Goal: Information Seeking & Learning: Learn about a topic

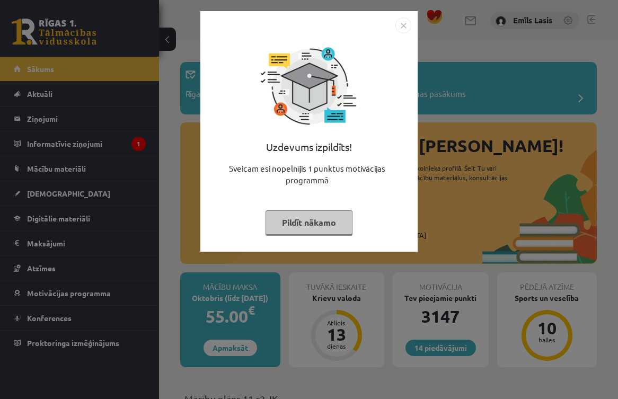
click at [400, 33] on img "Close" at bounding box center [403, 25] width 16 height 16
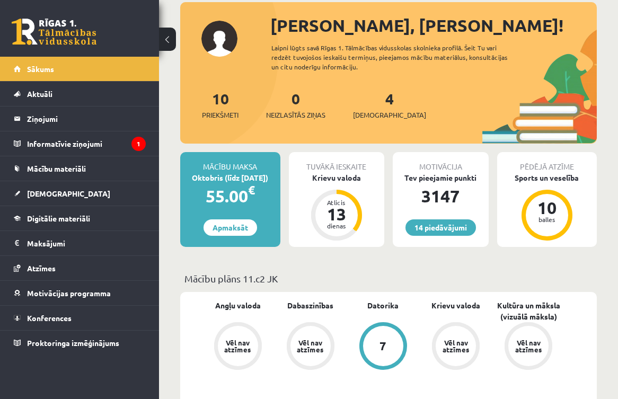
scroll to position [120, 0]
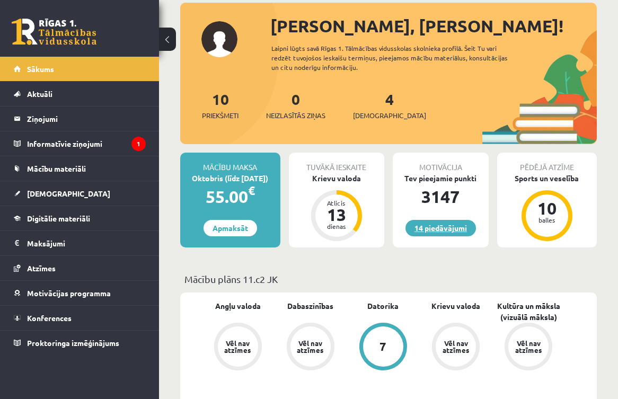
click at [466, 229] on link "14 piedāvājumi" at bounding box center [440, 228] width 70 height 16
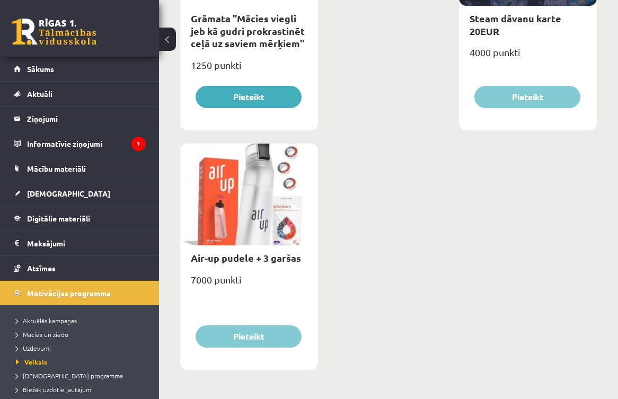
scroll to position [2664, 0]
click at [222, 271] on div "7000 punkti" at bounding box center [249, 284] width 138 height 26
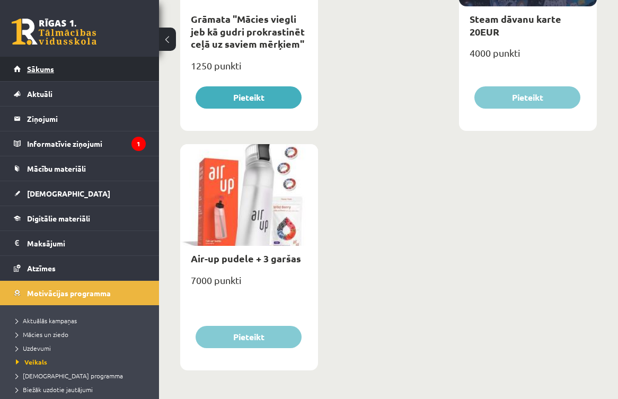
click at [66, 70] on link "Sākums" at bounding box center [80, 69] width 132 height 24
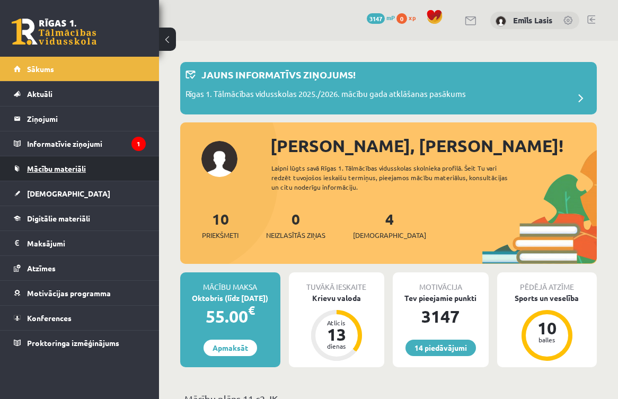
click at [77, 165] on span "Mācību materiāli" at bounding box center [56, 169] width 59 height 10
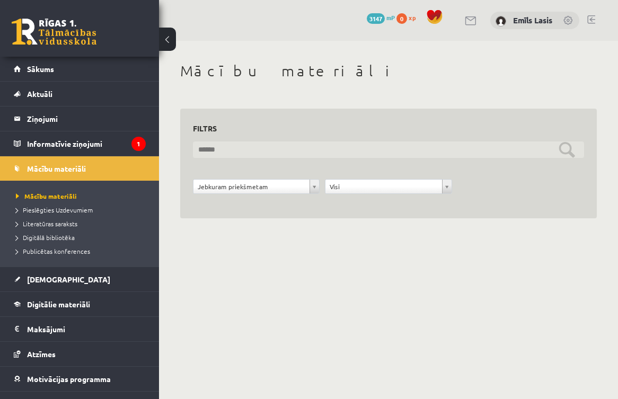
click at [281, 148] on input "text" at bounding box center [388, 149] width 391 height 16
type input "*"
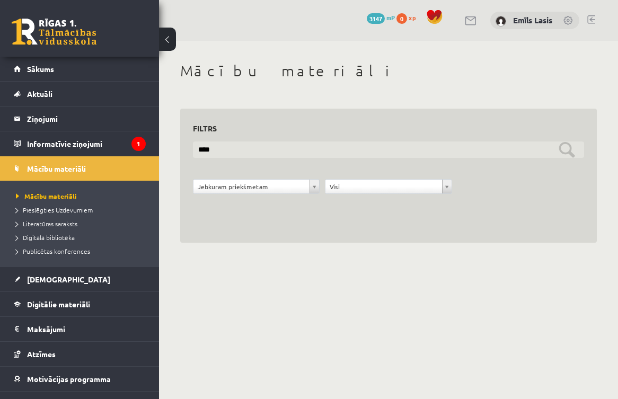
type input "*****"
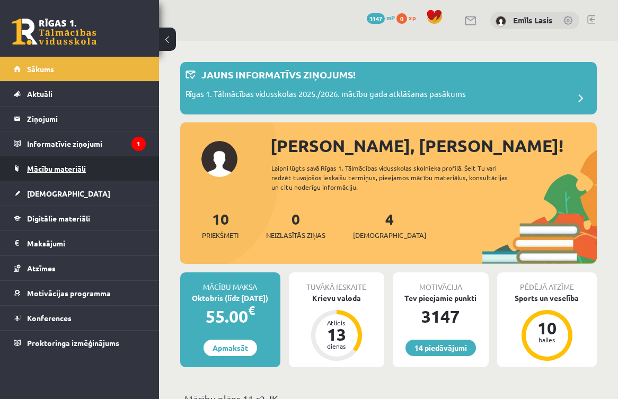
click at [57, 171] on span "Mācību materiāli" at bounding box center [56, 169] width 59 height 10
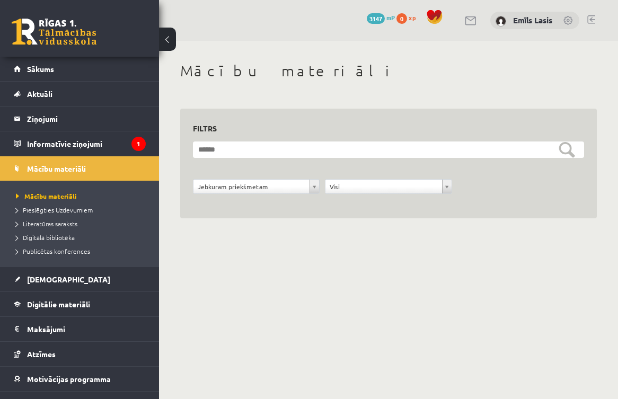
click at [284, 176] on form "**********" at bounding box center [388, 173] width 391 height 64
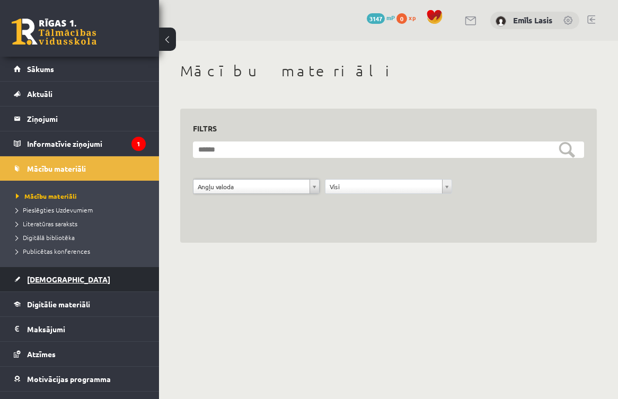
click at [74, 279] on link "[DEMOGRAPHIC_DATA]" at bounding box center [80, 279] width 132 height 24
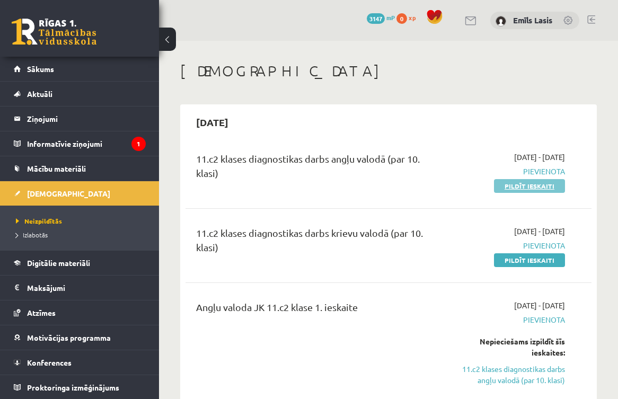
click at [552, 185] on link "Pildīt ieskaiti" at bounding box center [529, 186] width 71 height 14
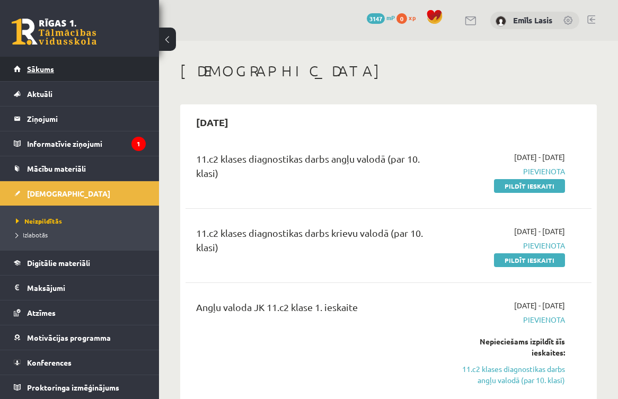
click at [106, 69] on link "Sākums" at bounding box center [80, 69] width 132 height 24
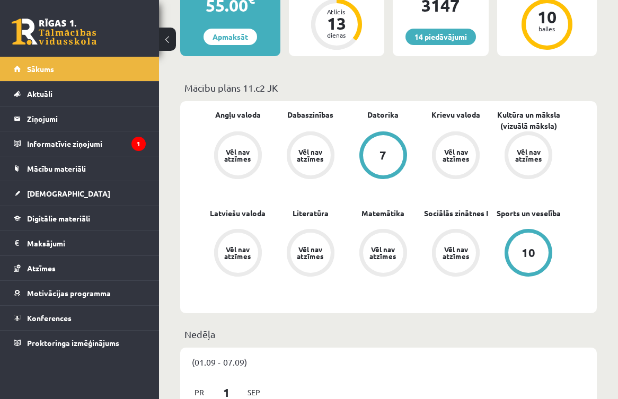
scroll to position [311, 0]
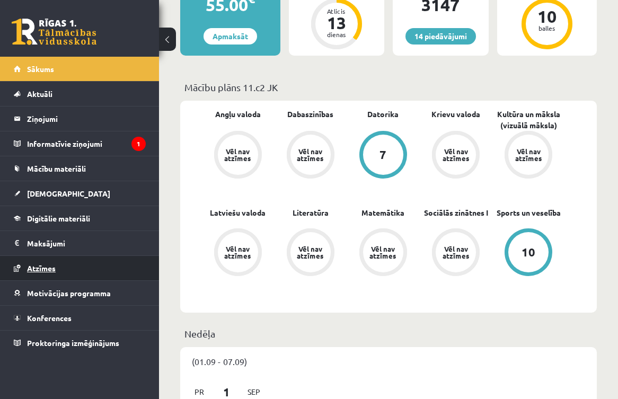
click at [89, 267] on link "Atzīmes" at bounding box center [80, 268] width 132 height 24
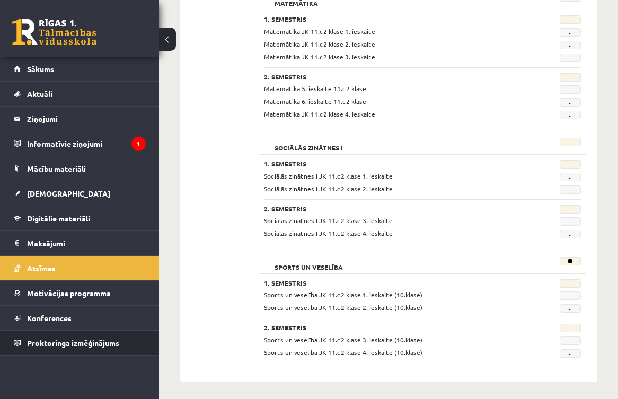
scroll to position [1014, 0]
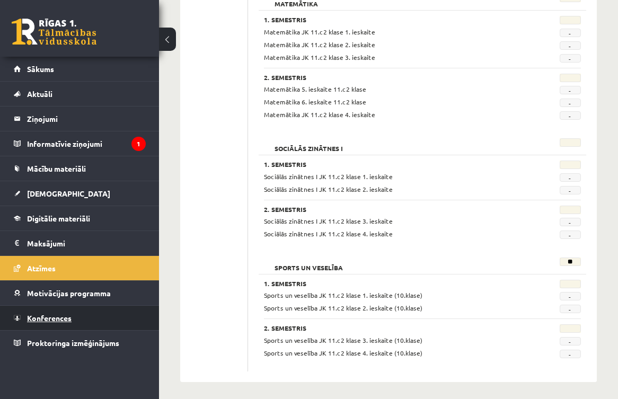
click at [105, 318] on link "Konferences" at bounding box center [80, 318] width 132 height 24
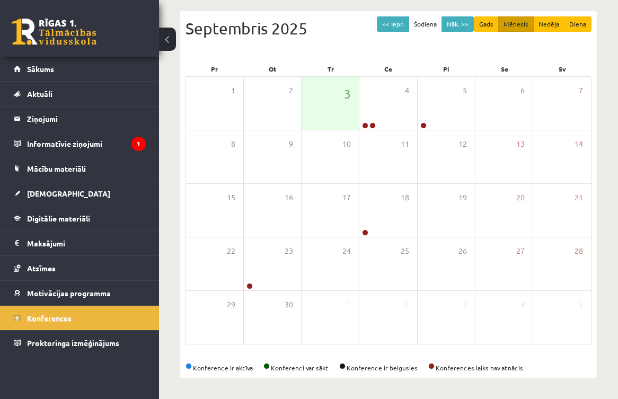
scroll to position [107, 0]
click at [382, 113] on div "4" at bounding box center [387, 103] width 57 height 53
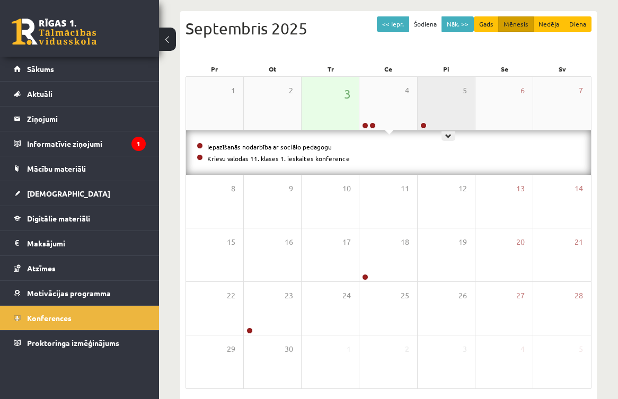
click at [459, 100] on div "5" at bounding box center [445, 103] width 57 height 53
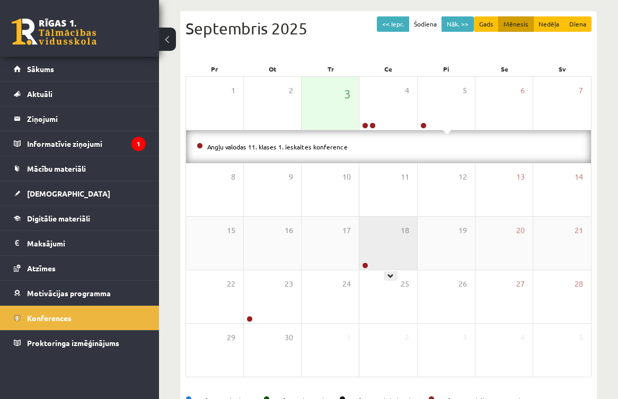
click at [361, 258] on div "18" at bounding box center [387, 243] width 57 height 53
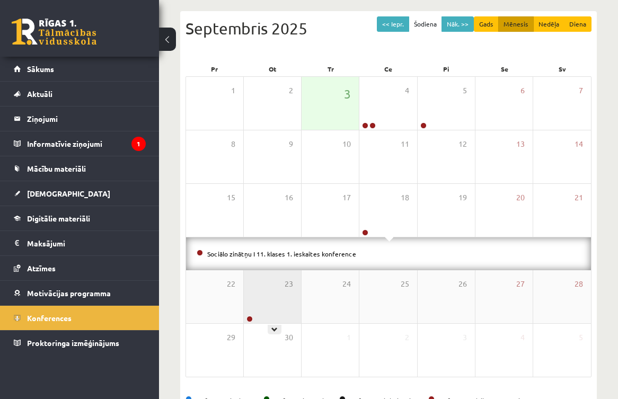
click at [253, 307] on div "23" at bounding box center [272, 296] width 57 height 53
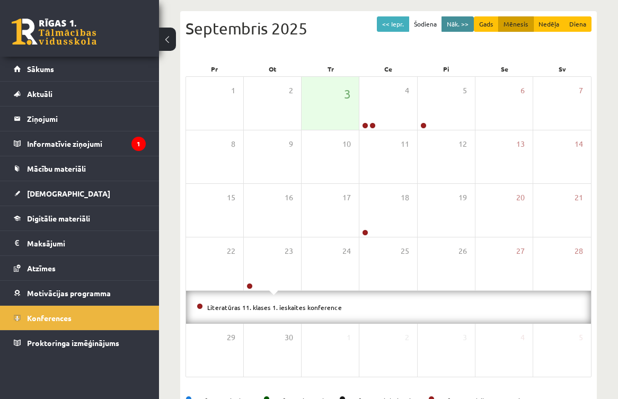
click at [450, 22] on button "Nāk. >>" at bounding box center [457, 23] width 32 height 15
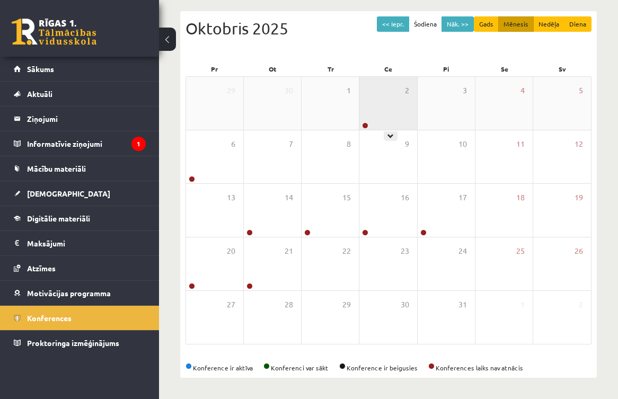
click at [361, 111] on div "2" at bounding box center [387, 103] width 57 height 53
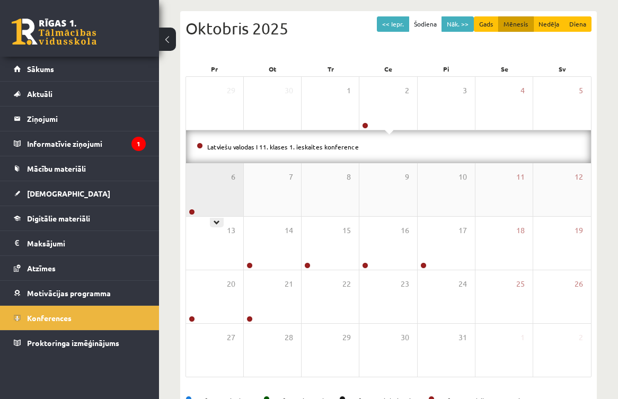
click at [217, 193] on div "6" at bounding box center [214, 189] width 57 height 53
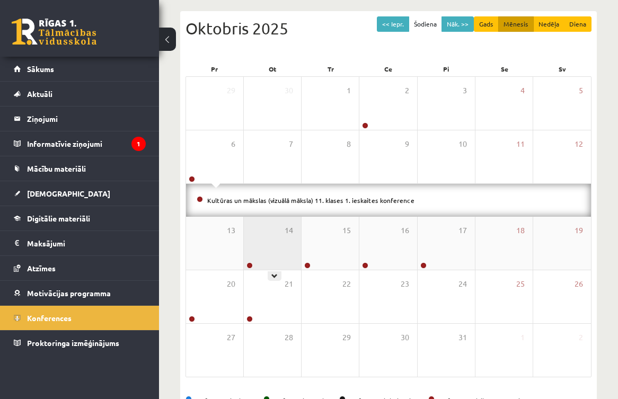
click at [287, 254] on div "14" at bounding box center [272, 243] width 57 height 53
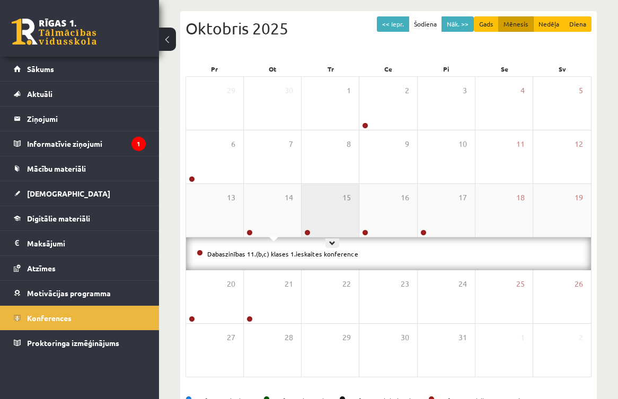
click at [336, 218] on div "15" at bounding box center [329, 210] width 57 height 53
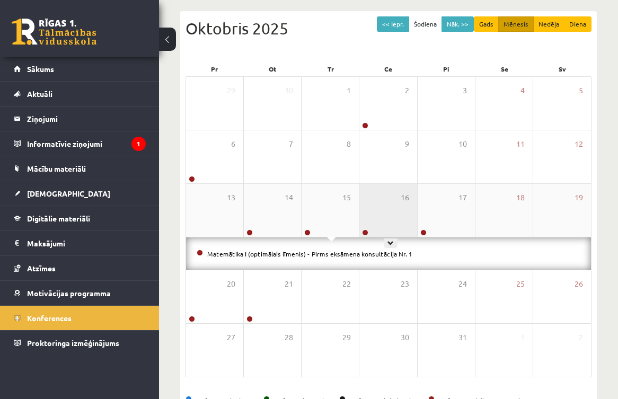
click at [415, 202] on div "16" at bounding box center [387, 210] width 57 height 53
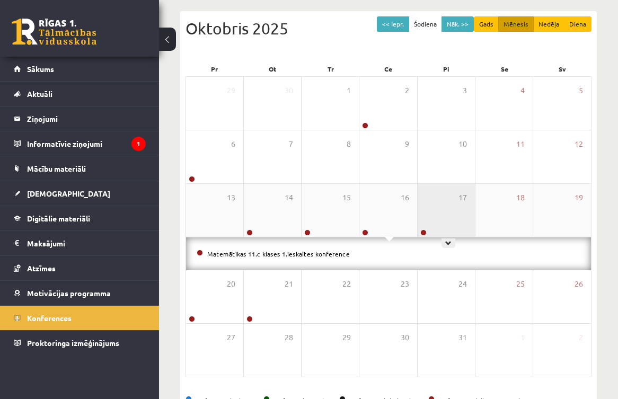
click at [474, 204] on div "17" at bounding box center [445, 210] width 57 height 53
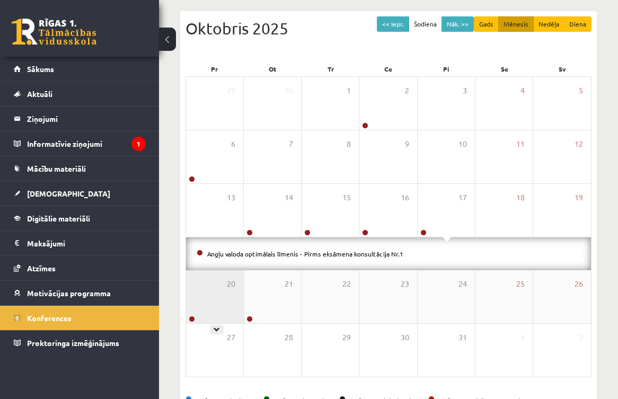
click at [209, 305] on div "20" at bounding box center [214, 296] width 57 height 53
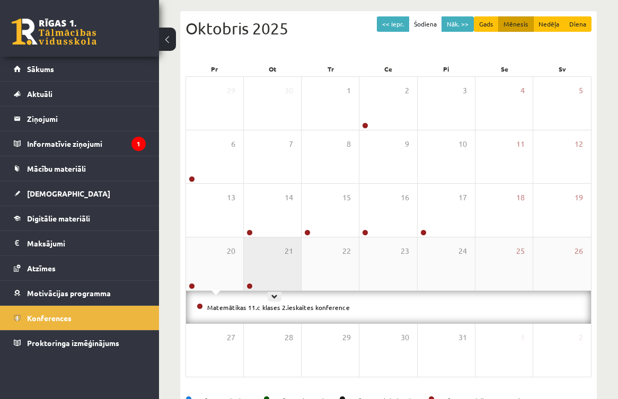
click at [269, 287] on div "21" at bounding box center [272, 263] width 57 height 53
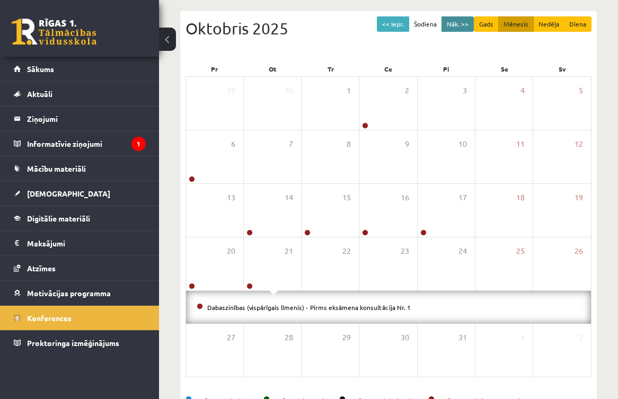
click at [451, 18] on button "Nāk. >>" at bounding box center [457, 23] width 32 height 15
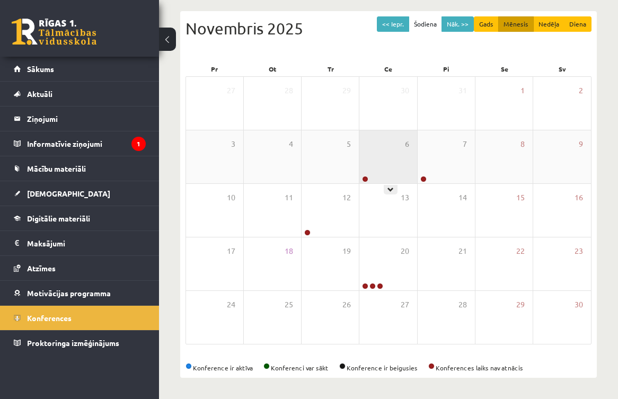
click at [404, 154] on div "6" at bounding box center [387, 156] width 57 height 53
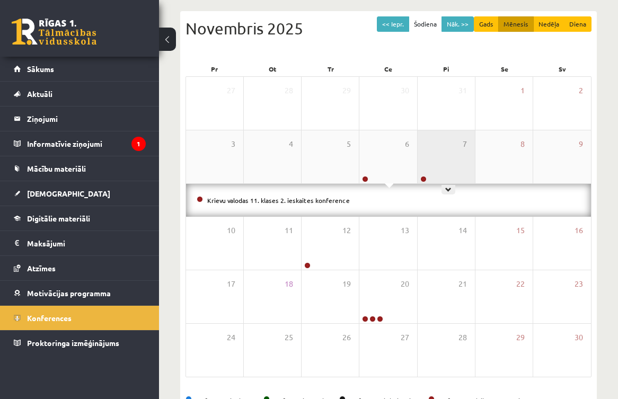
click at [423, 161] on div "7" at bounding box center [445, 156] width 57 height 53
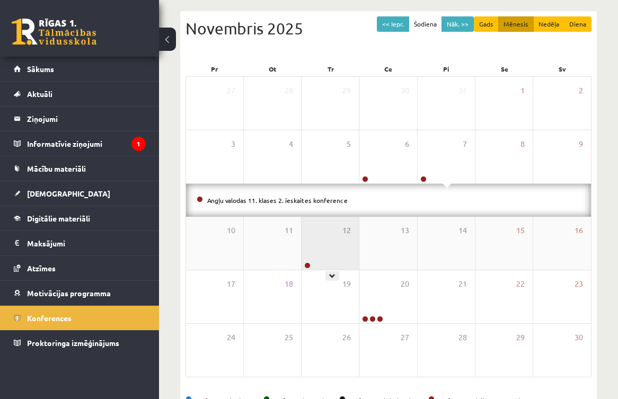
click at [317, 233] on div "12" at bounding box center [329, 243] width 57 height 53
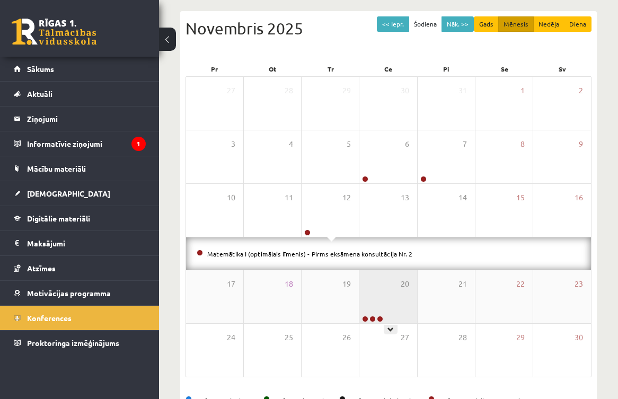
click at [386, 287] on div "20" at bounding box center [387, 296] width 57 height 53
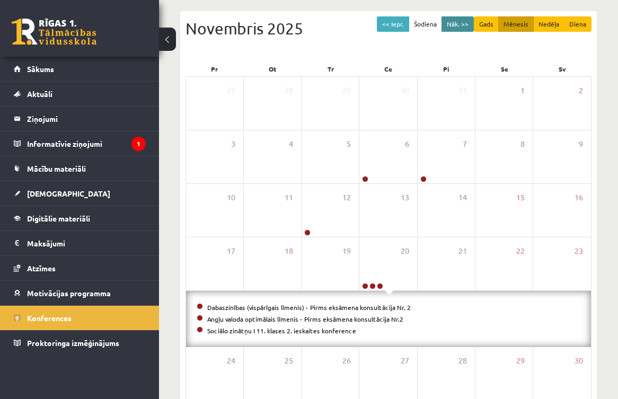
click at [463, 22] on button "Nāk. >>" at bounding box center [457, 23] width 32 height 15
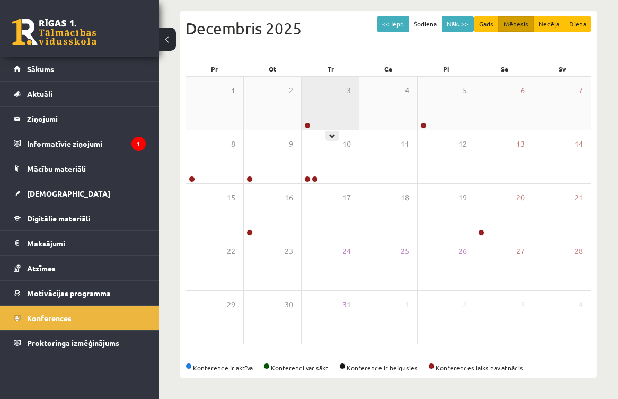
click at [345, 108] on div "3" at bounding box center [329, 103] width 57 height 53
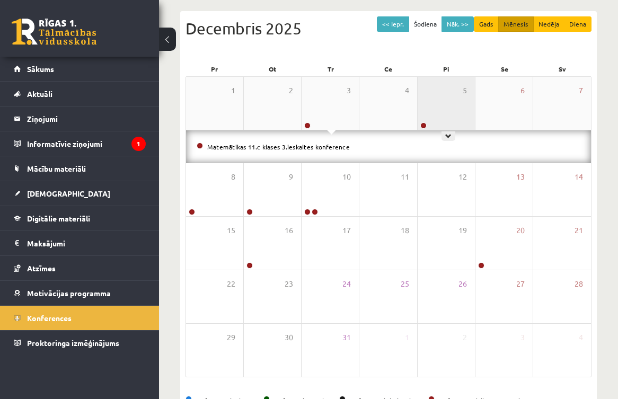
click at [453, 86] on div "5" at bounding box center [445, 103] width 57 height 53
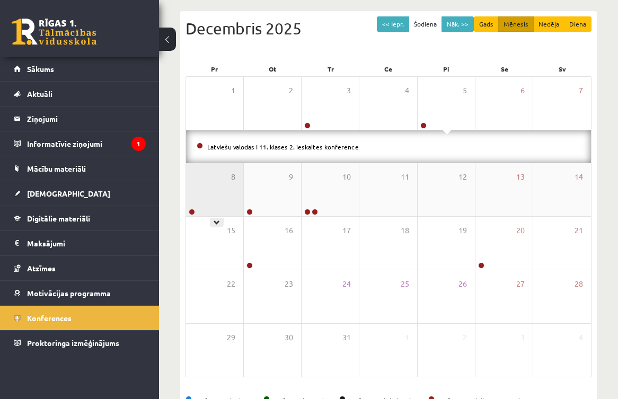
click at [204, 180] on div "8" at bounding box center [214, 189] width 57 height 53
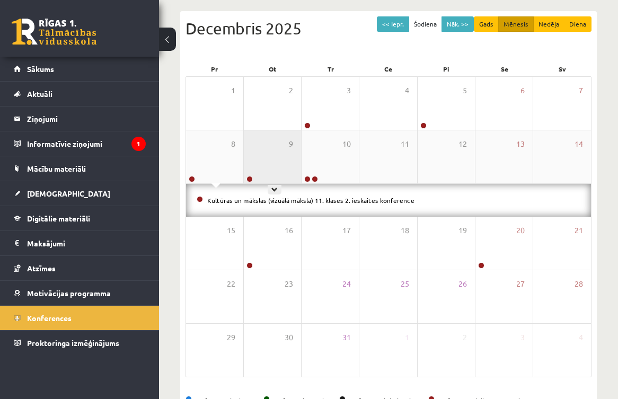
click at [263, 161] on div "9" at bounding box center [272, 156] width 57 height 53
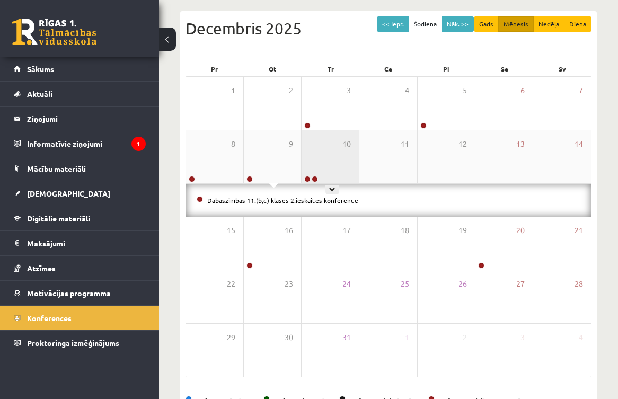
click at [325, 155] on div "10" at bounding box center [329, 156] width 57 height 53
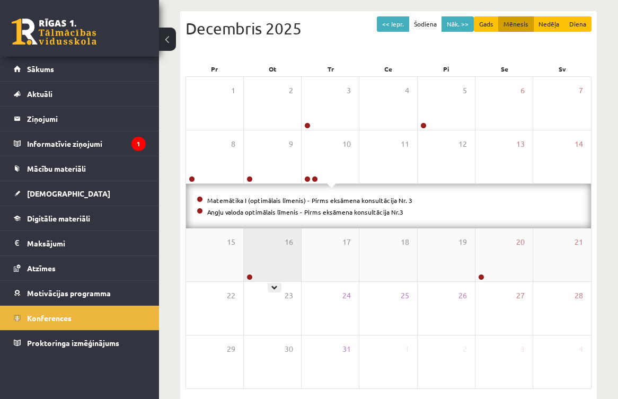
click at [271, 261] on div "16" at bounding box center [272, 254] width 57 height 53
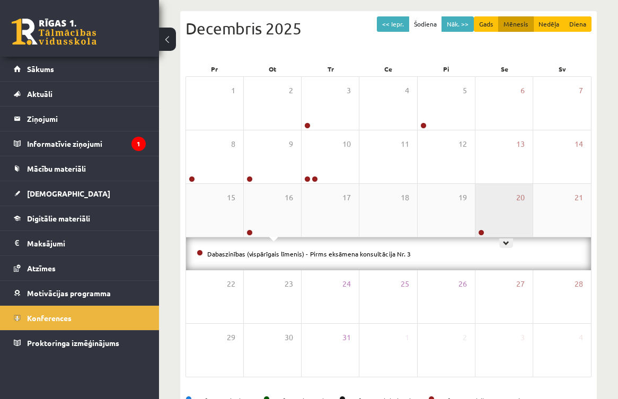
click at [512, 212] on div "20" at bounding box center [503, 210] width 57 height 53
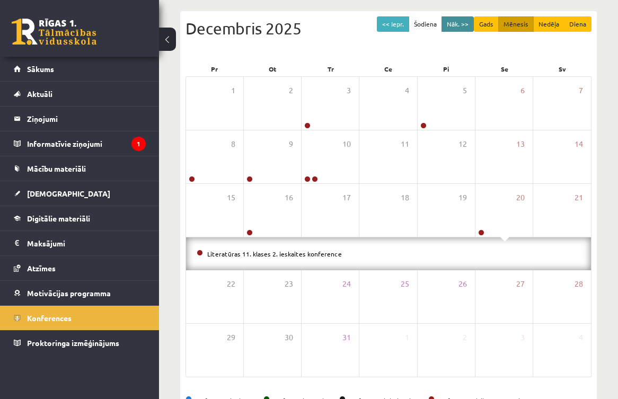
click at [444, 20] on button "Nāk. >>" at bounding box center [457, 23] width 32 height 15
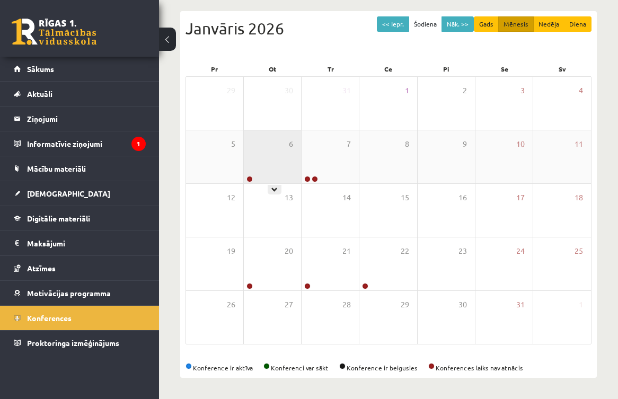
click at [276, 165] on div "6" at bounding box center [272, 156] width 57 height 53
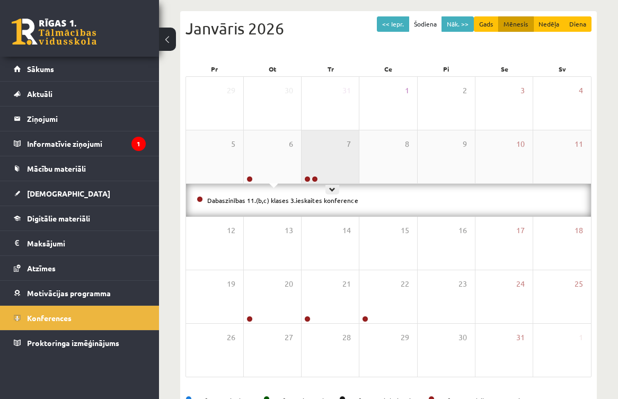
click at [320, 160] on div "7" at bounding box center [329, 156] width 57 height 53
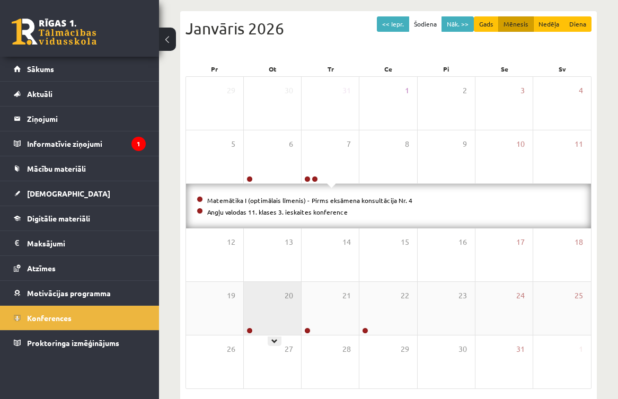
click at [260, 314] on div "20" at bounding box center [272, 308] width 57 height 53
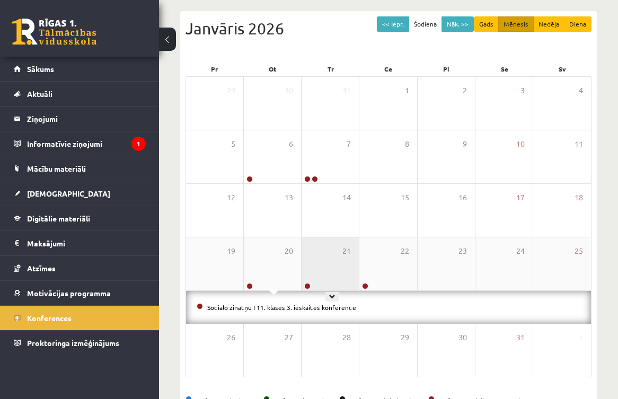
click at [330, 276] on div "21" at bounding box center [329, 263] width 57 height 53
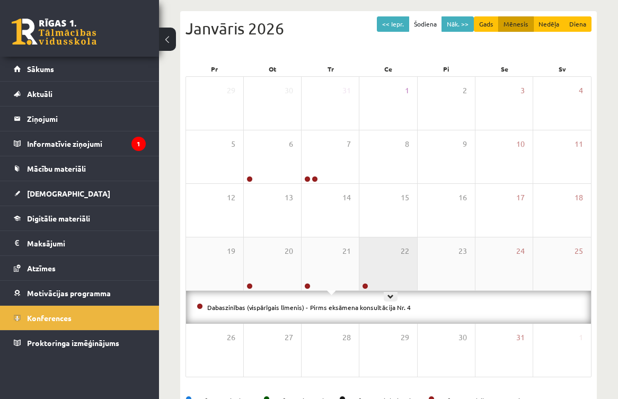
click at [394, 269] on div "22" at bounding box center [387, 263] width 57 height 53
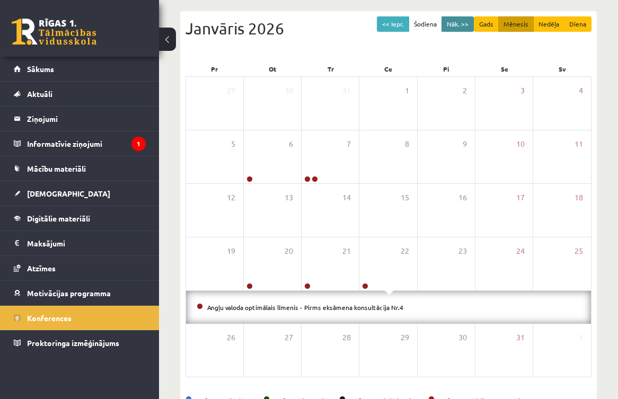
click at [454, 28] on button "Nāk. >>" at bounding box center [457, 23] width 32 height 15
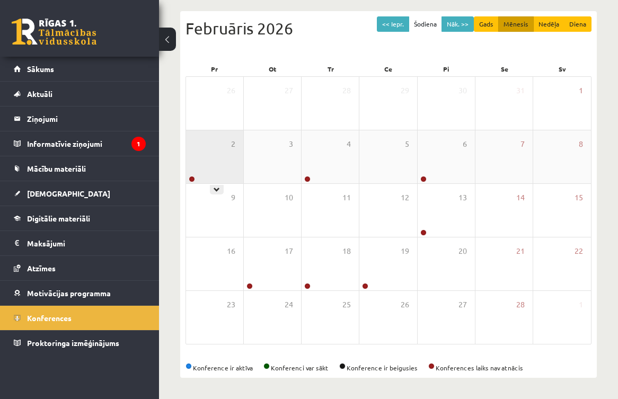
click at [228, 172] on div "2" at bounding box center [214, 156] width 57 height 53
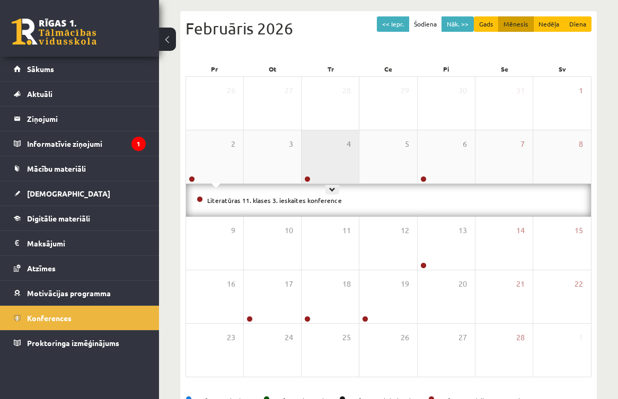
click at [310, 164] on div "4" at bounding box center [329, 156] width 57 height 53
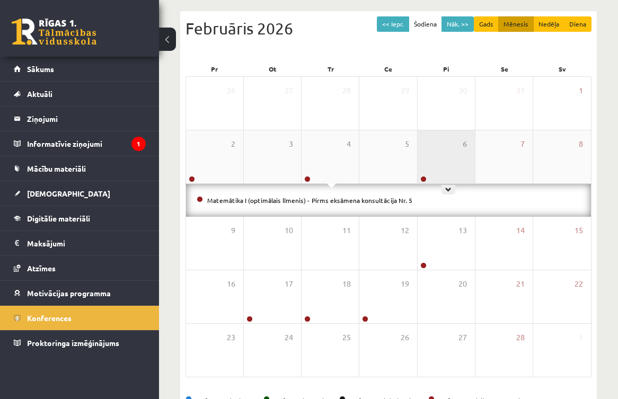
click at [442, 168] on div "6" at bounding box center [445, 156] width 57 height 53
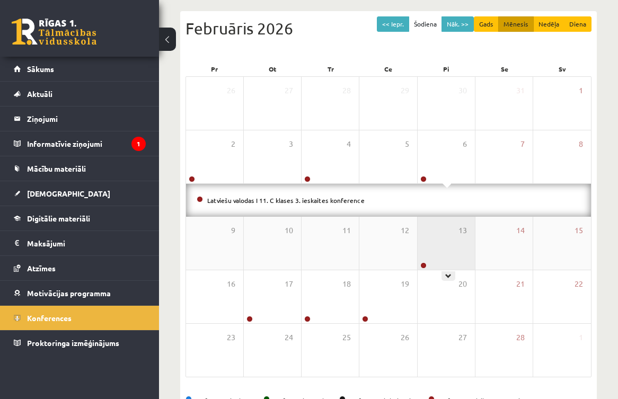
click at [430, 249] on div "13" at bounding box center [445, 243] width 57 height 53
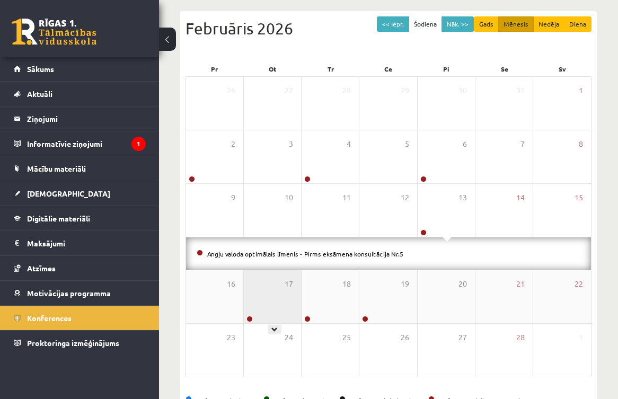
click at [270, 292] on div "17" at bounding box center [272, 296] width 57 height 53
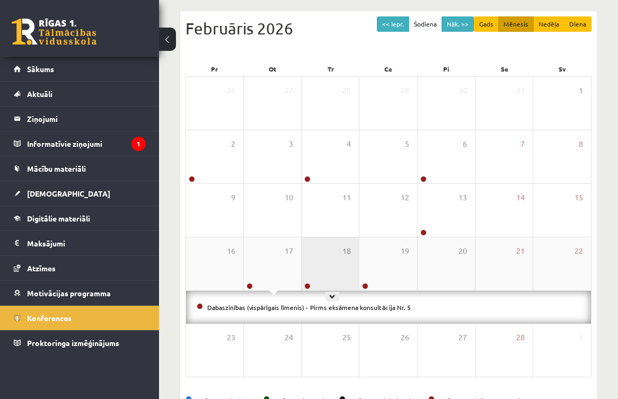
click at [323, 264] on div "18" at bounding box center [329, 263] width 57 height 53
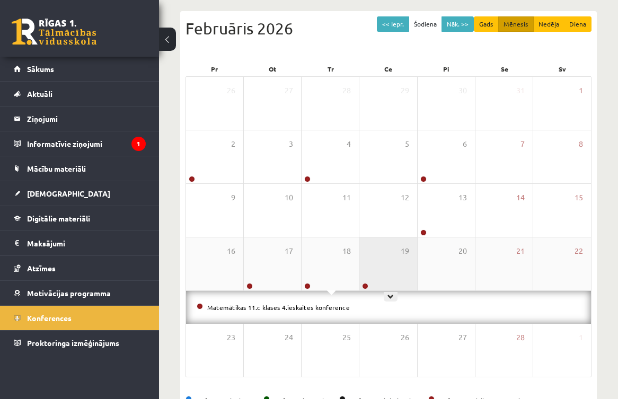
click at [390, 277] on div "19" at bounding box center [387, 263] width 57 height 53
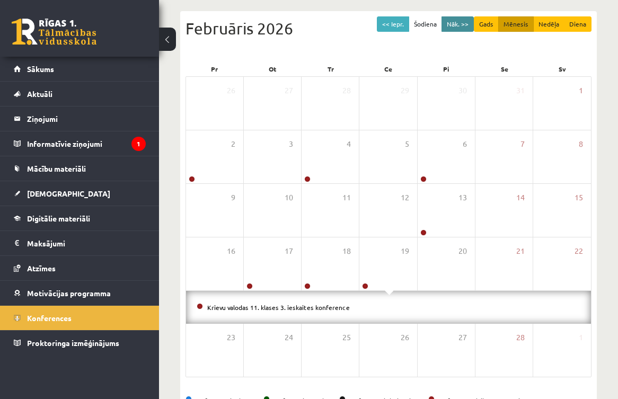
click at [448, 27] on button "Nāk. >>" at bounding box center [457, 23] width 32 height 15
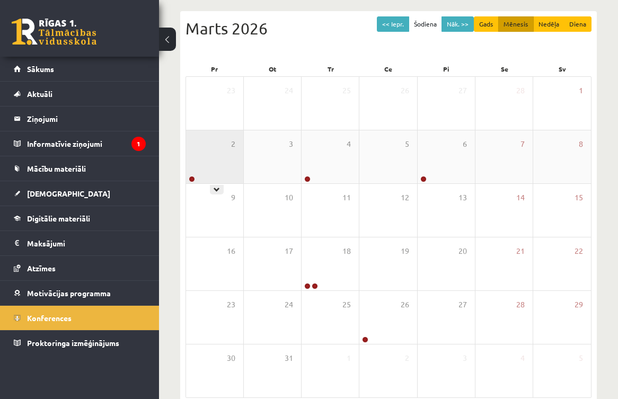
click at [206, 150] on div "2" at bounding box center [214, 156] width 57 height 53
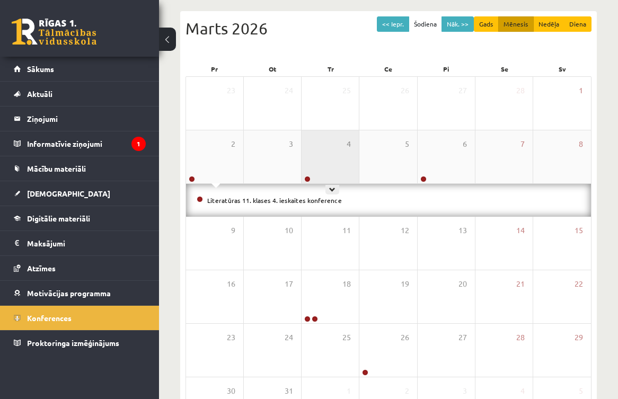
click at [317, 147] on div "4" at bounding box center [329, 156] width 57 height 53
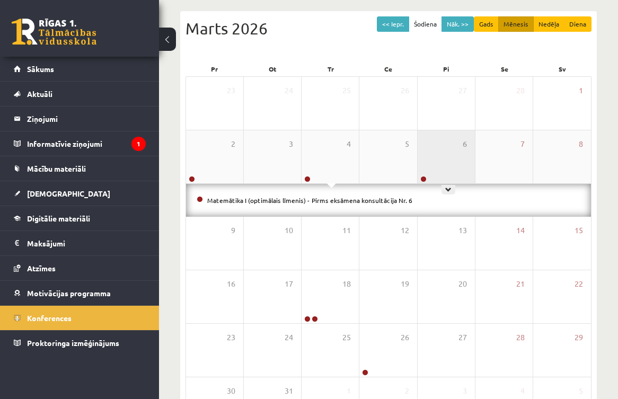
click at [465, 156] on div "6" at bounding box center [445, 156] width 57 height 53
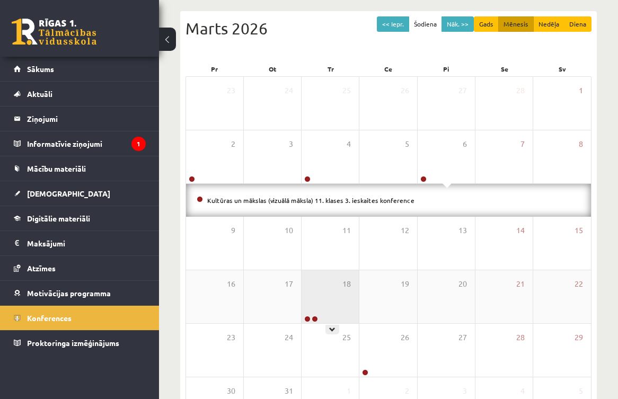
click at [327, 300] on div "18" at bounding box center [329, 296] width 57 height 53
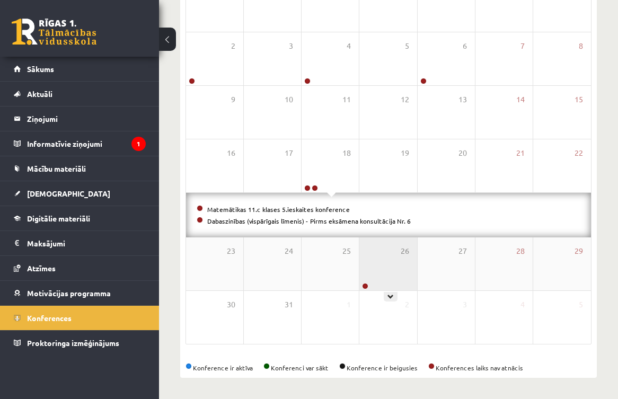
click at [376, 257] on div "26" at bounding box center [387, 263] width 57 height 53
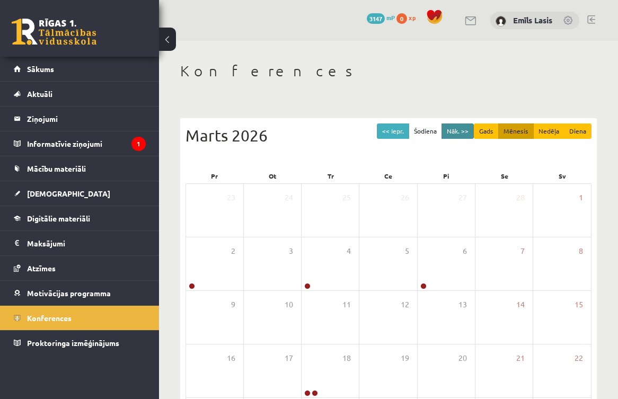
scroll to position [0, 0]
click at [462, 123] on button "Nāk. >>" at bounding box center [457, 130] width 32 height 15
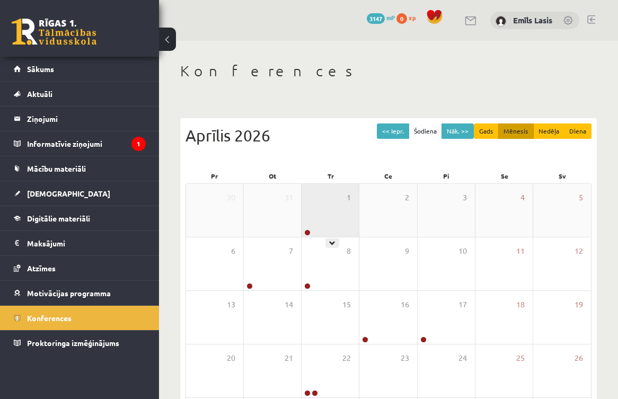
click at [345, 215] on div "1" at bounding box center [329, 210] width 57 height 53
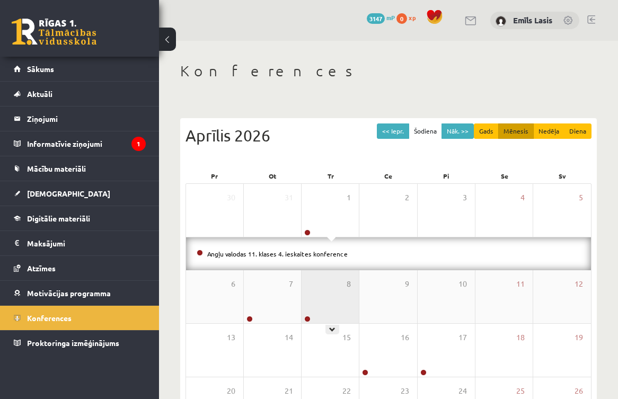
click at [333, 296] on div "8" at bounding box center [329, 296] width 57 height 53
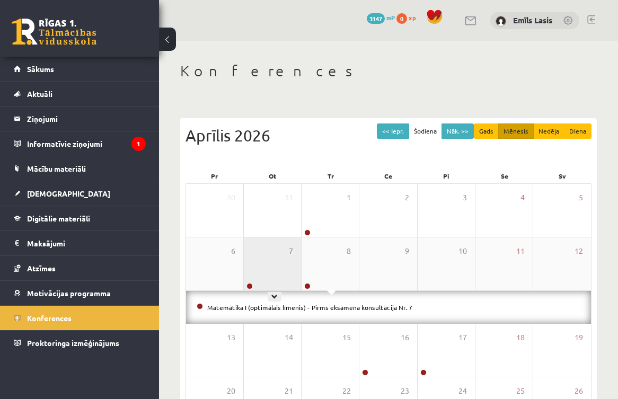
click at [284, 266] on div "7" at bounding box center [272, 263] width 57 height 53
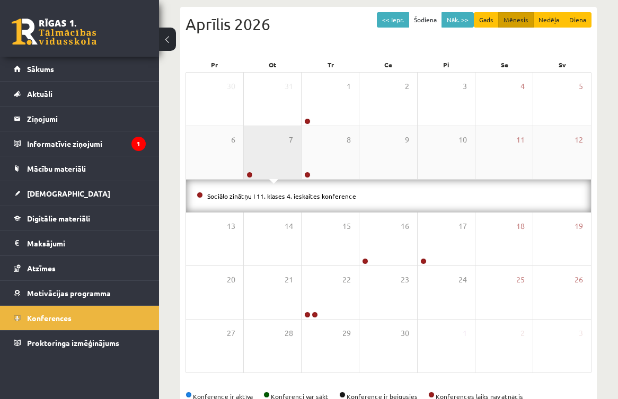
scroll to position [128, 0]
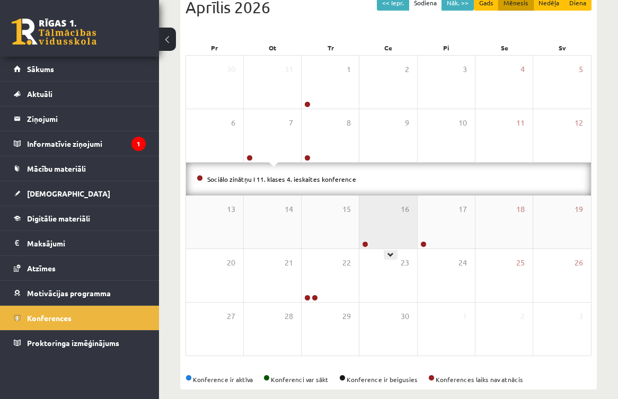
click at [389, 222] on div "16" at bounding box center [387, 221] width 57 height 53
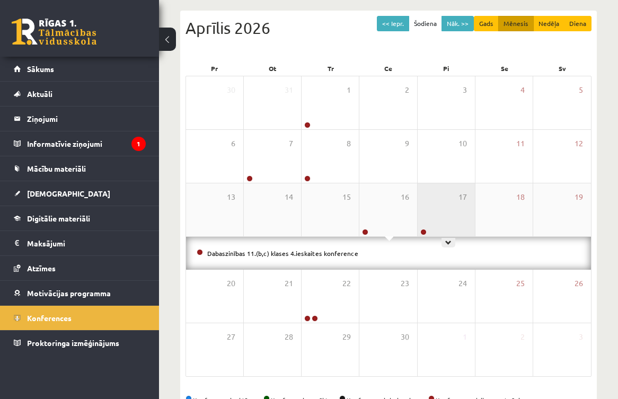
click at [461, 220] on div "17" at bounding box center [445, 209] width 57 height 53
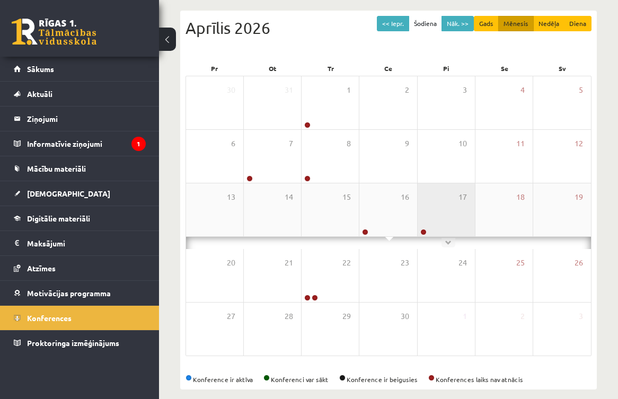
scroll to position [107, 0]
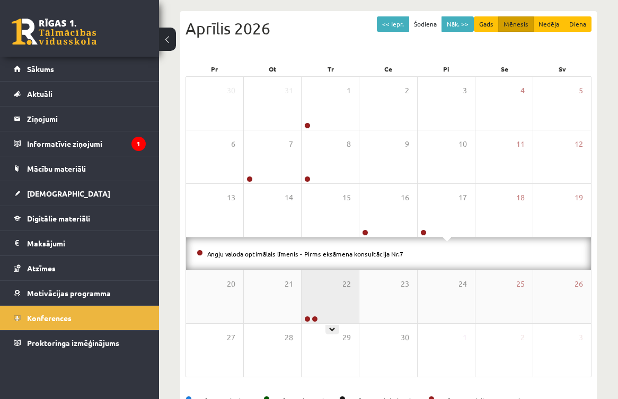
click at [322, 308] on div "22" at bounding box center [329, 296] width 57 height 53
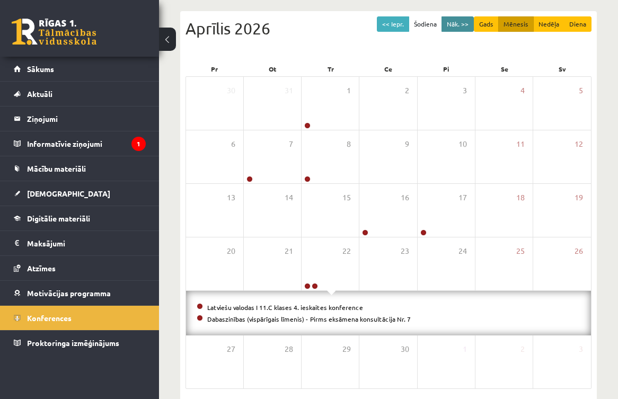
click at [470, 28] on button "Nāk. >>" at bounding box center [457, 23] width 32 height 15
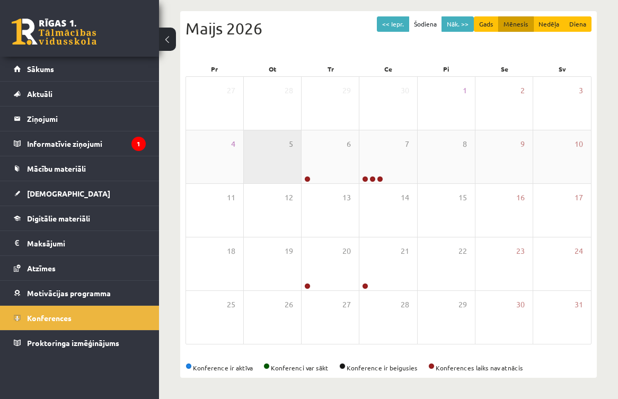
click at [299, 157] on div "5" at bounding box center [272, 156] width 57 height 53
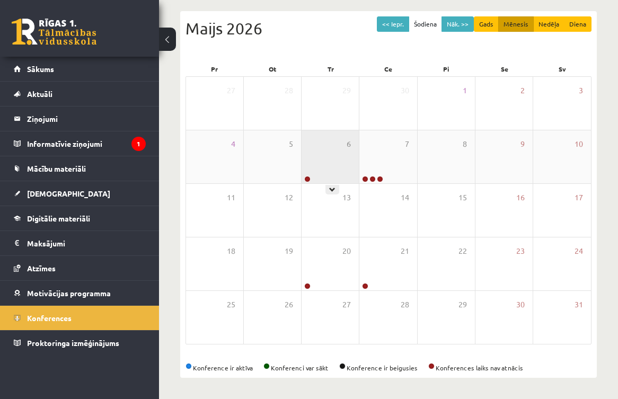
click at [309, 153] on div "6" at bounding box center [329, 156] width 57 height 53
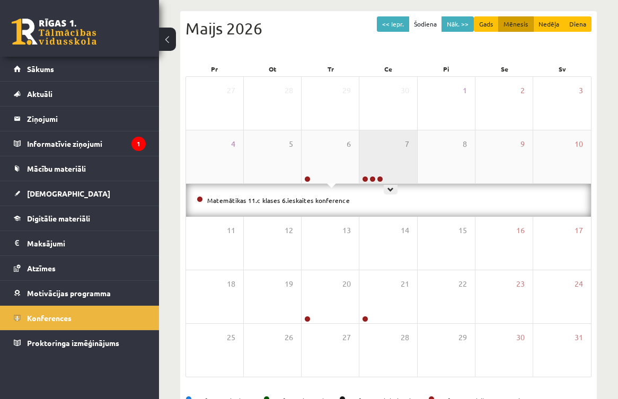
click at [379, 148] on div "7" at bounding box center [387, 156] width 57 height 53
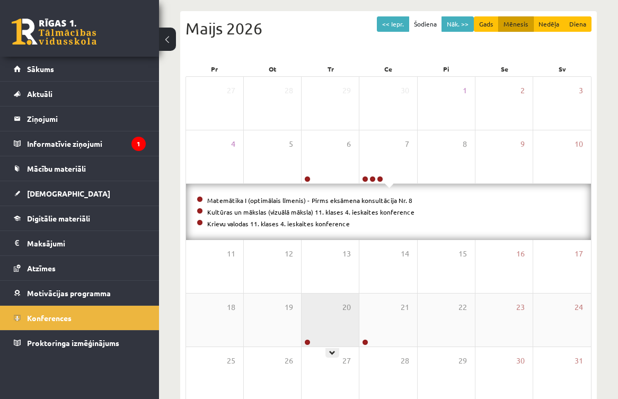
click at [331, 344] on div "20" at bounding box center [329, 319] width 57 height 53
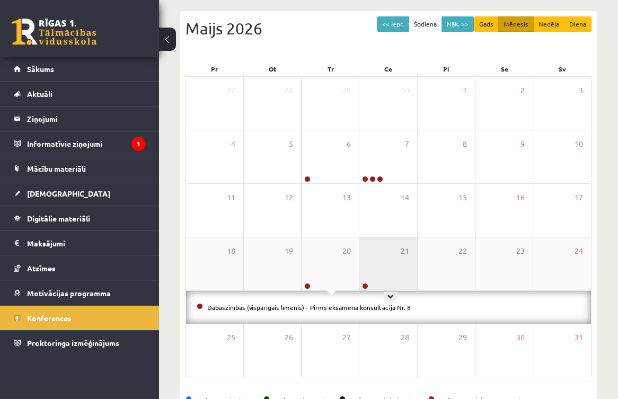
click at [393, 279] on div "21" at bounding box center [387, 263] width 57 height 53
click at [445, 15] on div "<< Iepr. Šodiena Nāk. >> Gads Mēnesis Nedēļa Diena Maijs 2026 Pr Ot Tr Ce Pi Se…" at bounding box center [388, 210] width 416 height 399
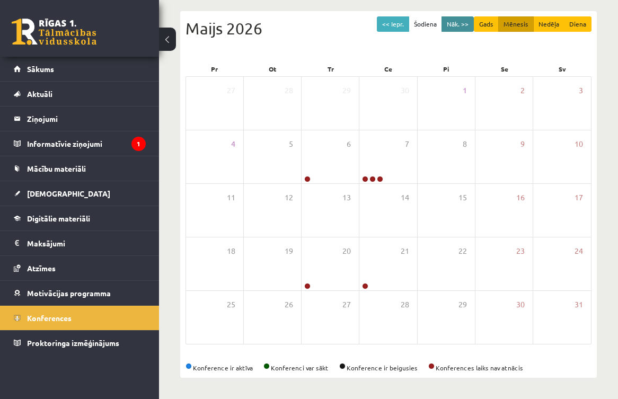
click at [448, 21] on button "Nāk. >>" at bounding box center [457, 23] width 32 height 15
click at [451, 21] on button "Nāk. >>" at bounding box center [457, 23] width 32 height 15
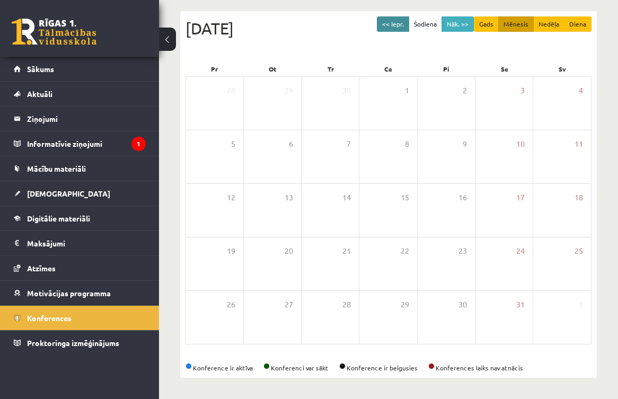
click at [398, 20] on button "<< Iepr." at bounding box center [393, 23] width 32 height 15
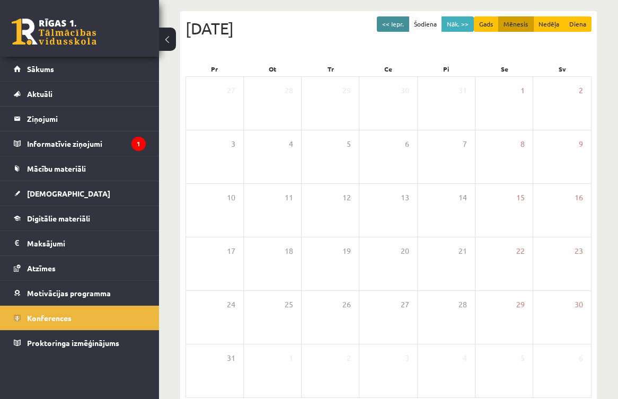
click at [398, 20] on button "<< Iepr." at bounding box center [393, 23] width 32 height 15
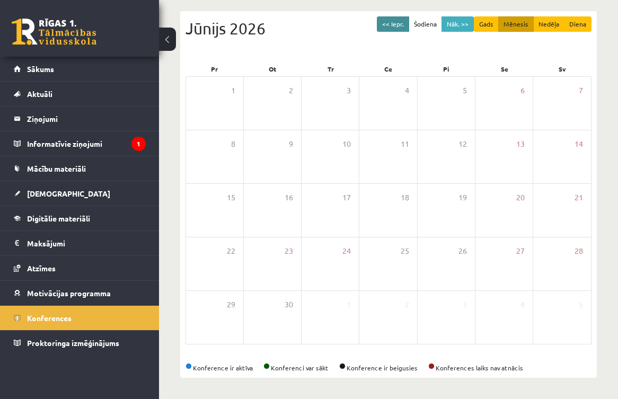
click at [398, 20] on button "<< Iepr." at bounding box center [393, 23] width 32 height 15
click at [397, 20] on button "<< Iepr." at bounding box center [393, 23] width 32 height 15
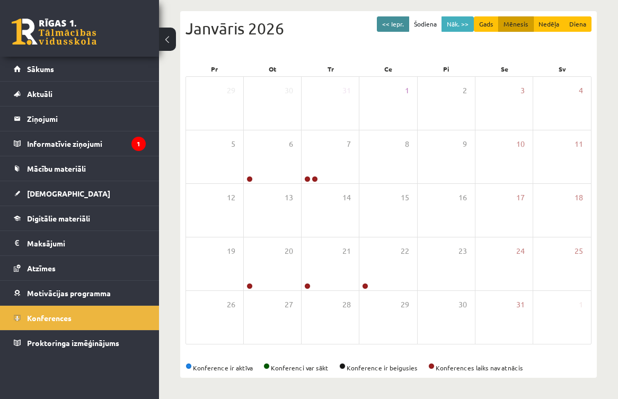
click at [397, 20] on button "<< Iepr." at bounding box center [393, 23] width 32 height 15
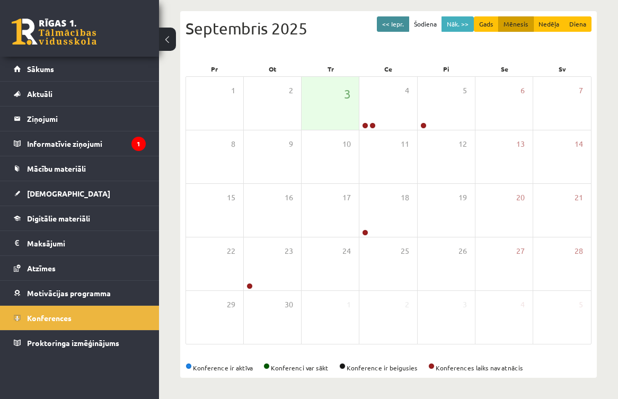
click at [397, 20] on button "<< Iepr." at bounding box center [393, 23] width 32 height 15
click at [398, 21] on button "<< Iepr." at bounding box center [393, 23] width 32 height 15
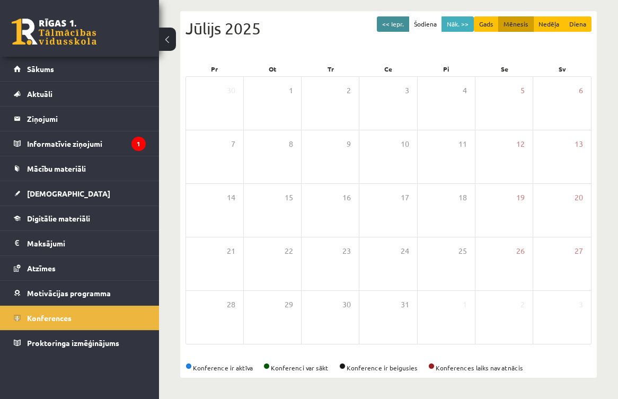
click at [398, 21] on button "<< Iepr." at bounding box center [393, 23] width 32 height 15
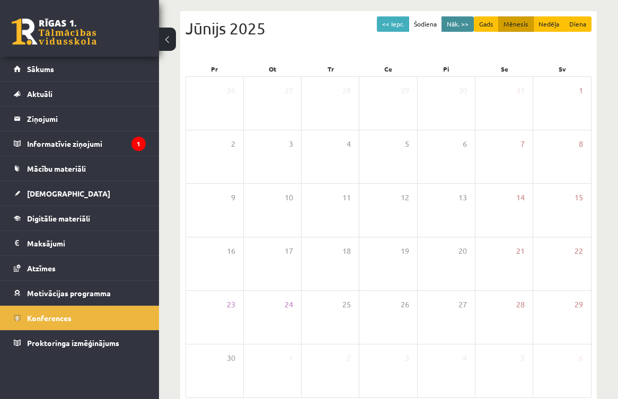
click at [461, 24] on button "Nāk. >>" at bounding box center [457, 23] width 32 height 15
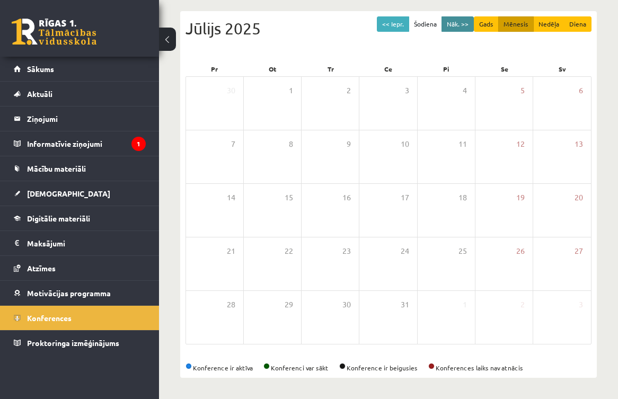
click at [461, 28] on button "Nāk. >>" at bounding box center [457, 23] width 32 height 15
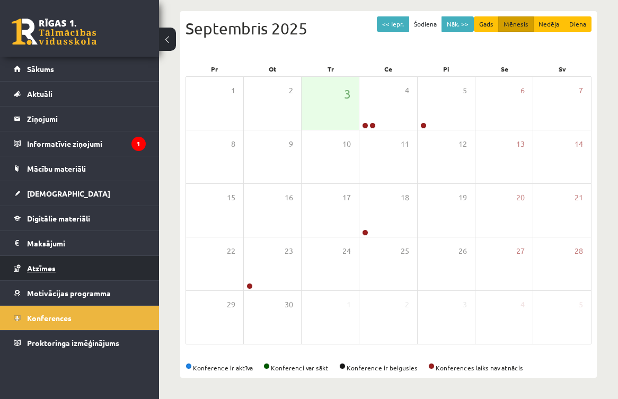
click at [57, 265] on link "Atzīmes" at bounding box center [80, 268] width 132 height 24
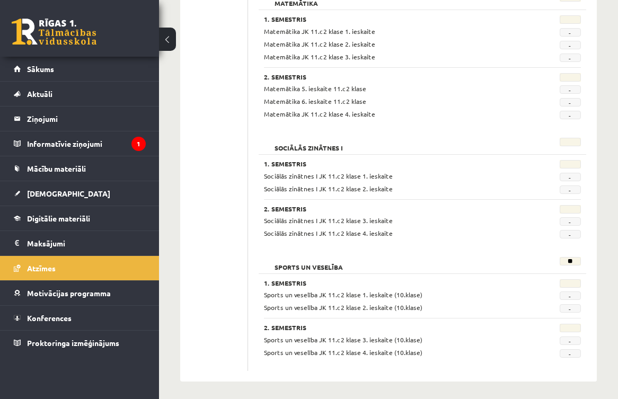
scroll to position [1014, 0]
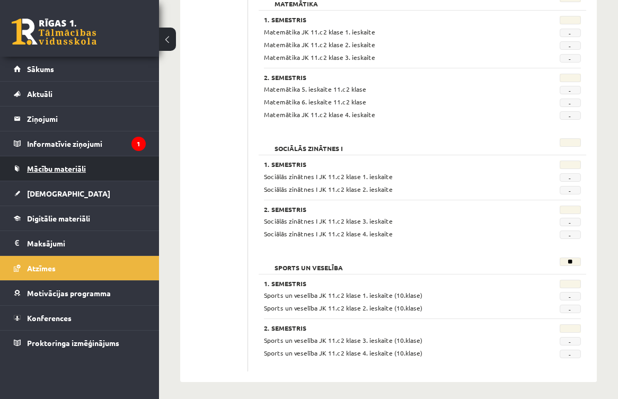
click at [132, 169] on link "Mācību materiāli" at bounding box center [80, 168] width 132 height 24
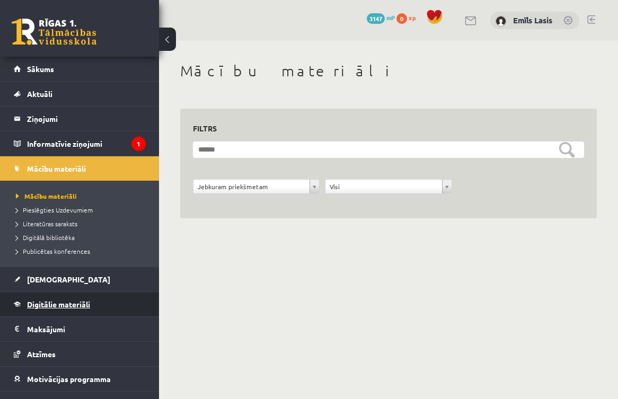
click at [66, 303] on span "Digitālie materiāli" at bounding box center [58, 304] width 63 height 10
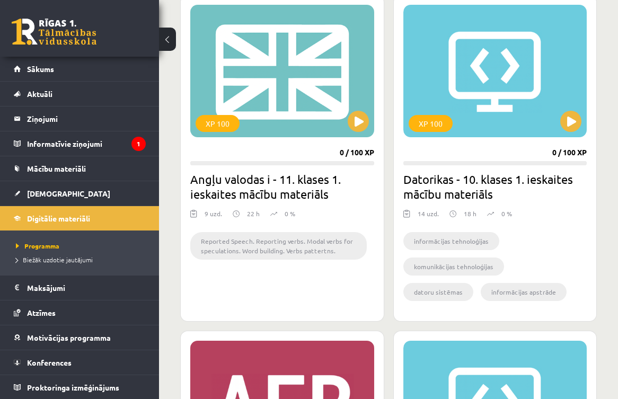
scroll to position [1232, 0]
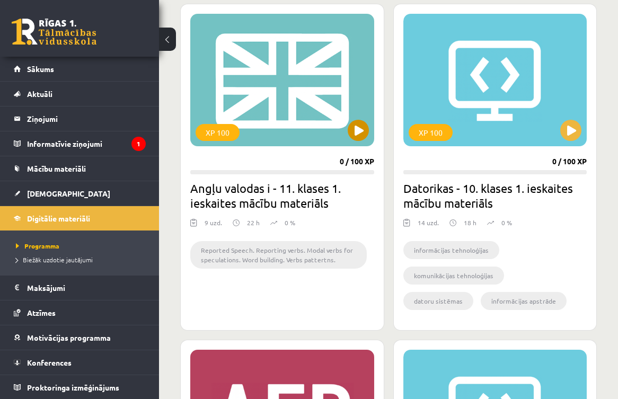
click at [369, 126] on div "XP 100" at bounding box center [282, 80] width 184 height 132
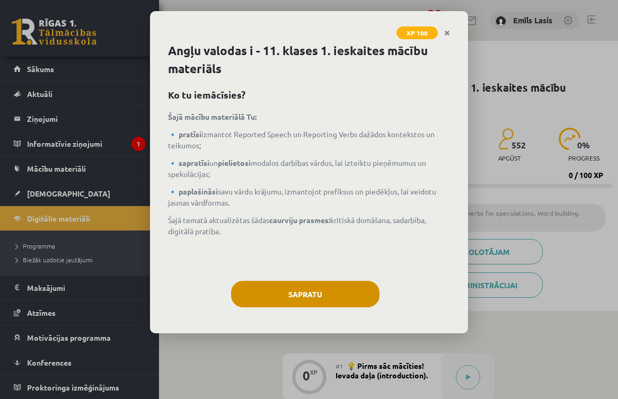
click at [351, 288] on button "Sapratu" at bounding box center [305, 294] width 148 height 26
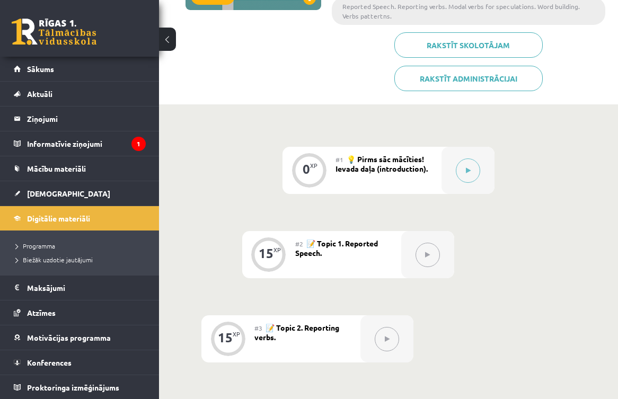
scroll to position [208, 0]
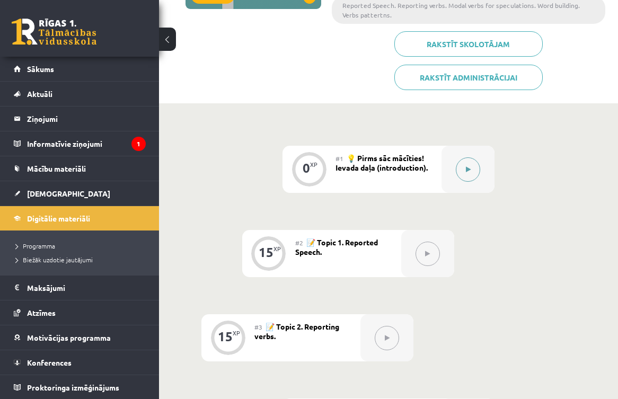
click at [455, 160] on div at bounding box center [467, 169] width 53 height 47
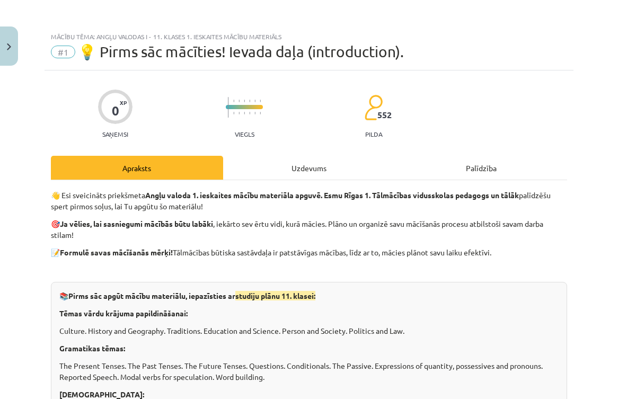
click at [271, 169] on div "Uzdevums" at bounding box center [309, 168] width 172 height 24
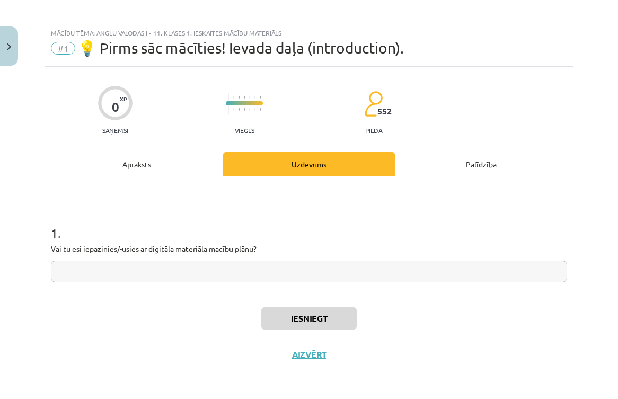
click at [276, 262] on input "text" at bounding box center [309, 272] width 516 height 22
type input "*******"
click at [451, 171] on div "Palīdzība" at bounding box center [481, 164] width 172 height 24
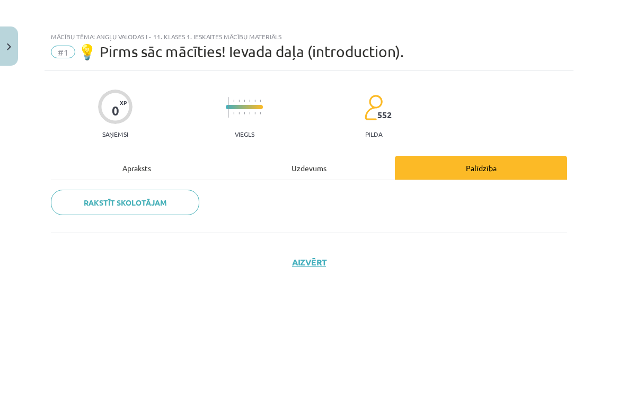
scroll to position [0, 0]
click at [311, 173] on div "Uzdevums" at bounding box center [309, 168] width 172 height 24
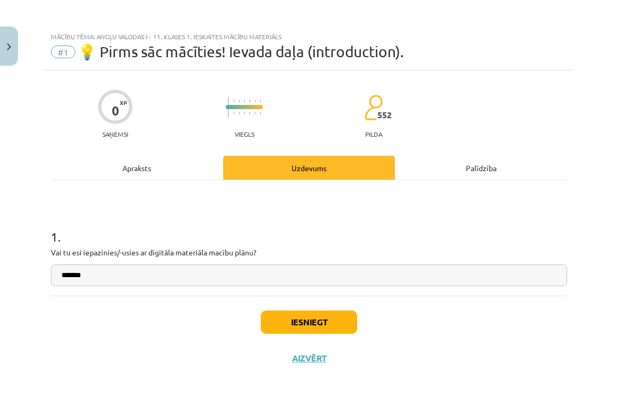
click at [184, 163] on div "Apraksts" at bounding box center [137, 168] width 172 height 24
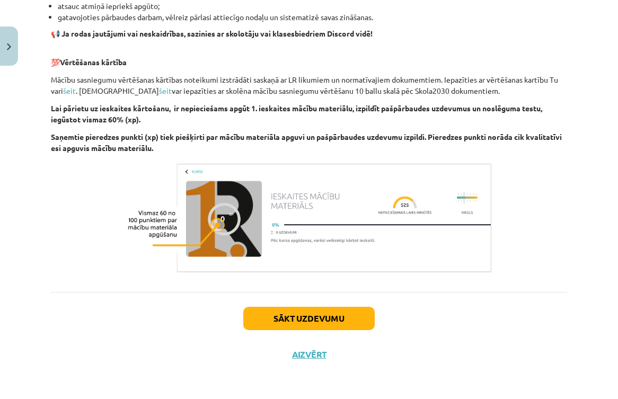
scroll to position [717, 0]
click at [329, 313] on button "Sākt uzdevumu" at bounding box center [308, 318] width 131 height 23
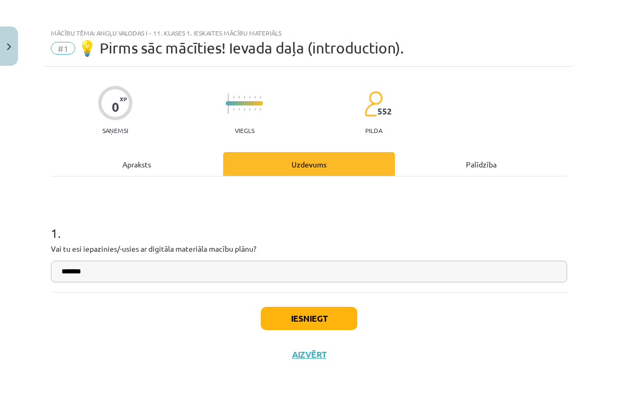
click at [329, 313] on button "Iesniegt" at bounding box center [309, 318] width 96 height 23
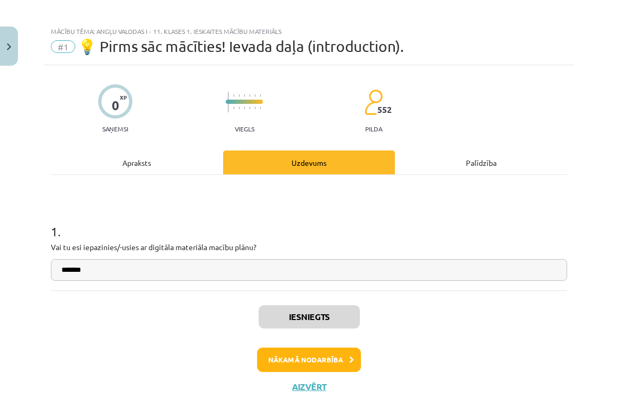
click at [311, 354] on button "Nākamā nodarbība" at bounding box center [309, 359] width 104 height 24
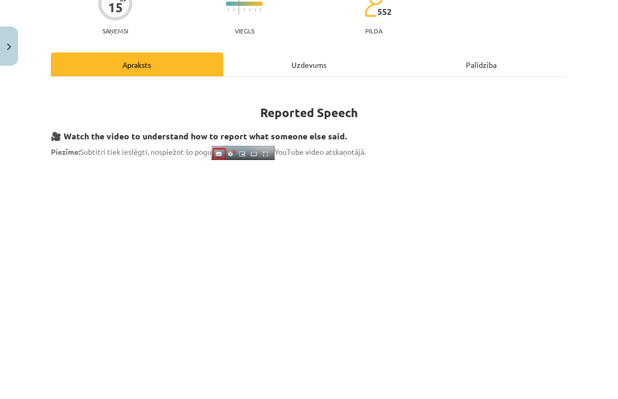
scroll to position [110, 0]
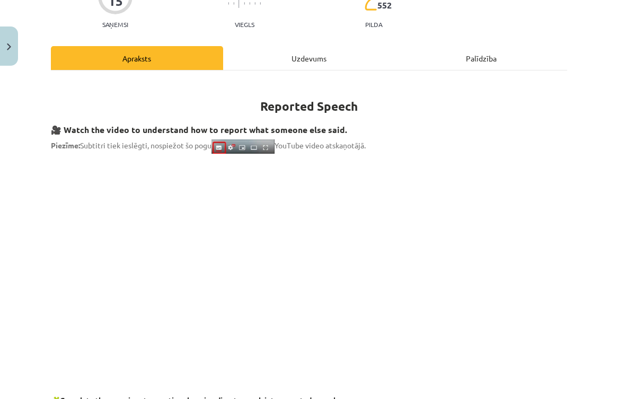
click at [282, 56] on div "Uzdevums" at bounding box center [309, 58] width 172 height 24
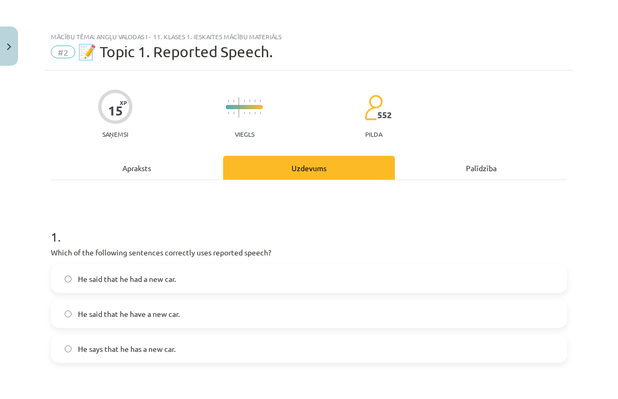
scroll to position [0, 0]
click at [160, 166] on div "Apraksts" at bounding box center [137, 168] width 172 height 24
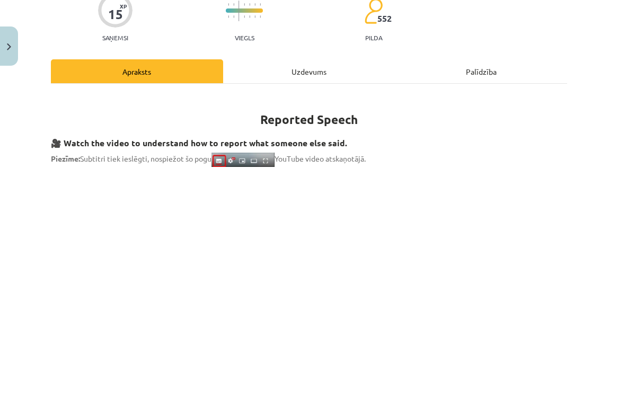
scroll to position [104, 0]
